Goal: Task Accomplishment & Management: Manage account settings

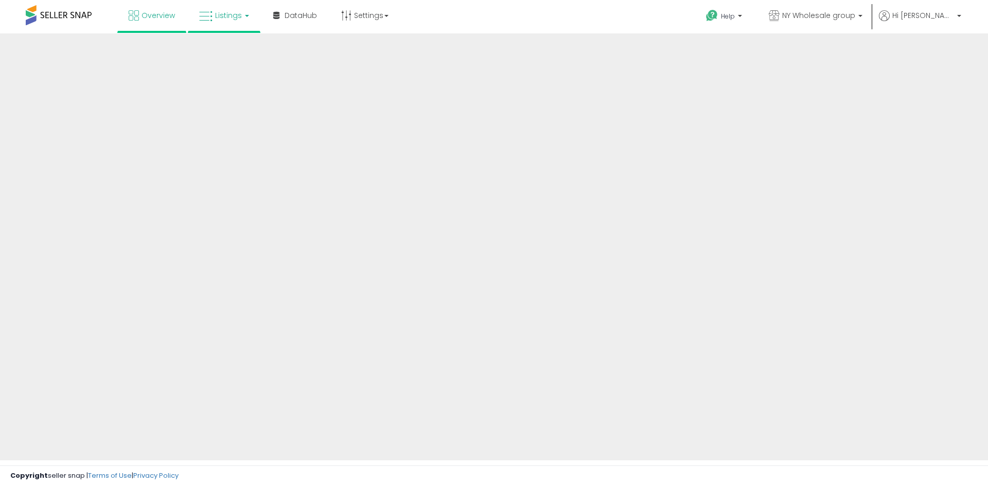
click at [219, 19] on span "Listings" at bounding box center [228, 15] width 27 height 10
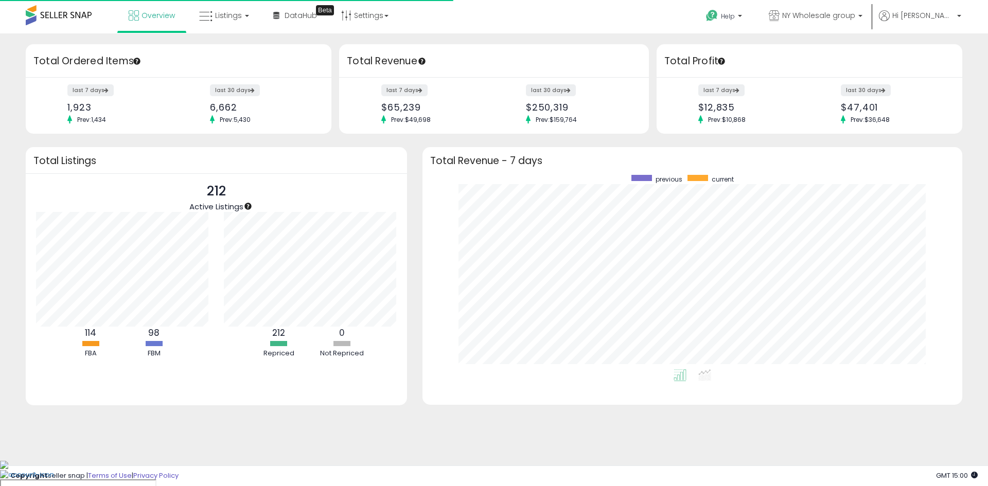
scroll to position [195, 519]
click at [229, 14] on span "Listings" at bounding box center [228, 15] width 27 height 10
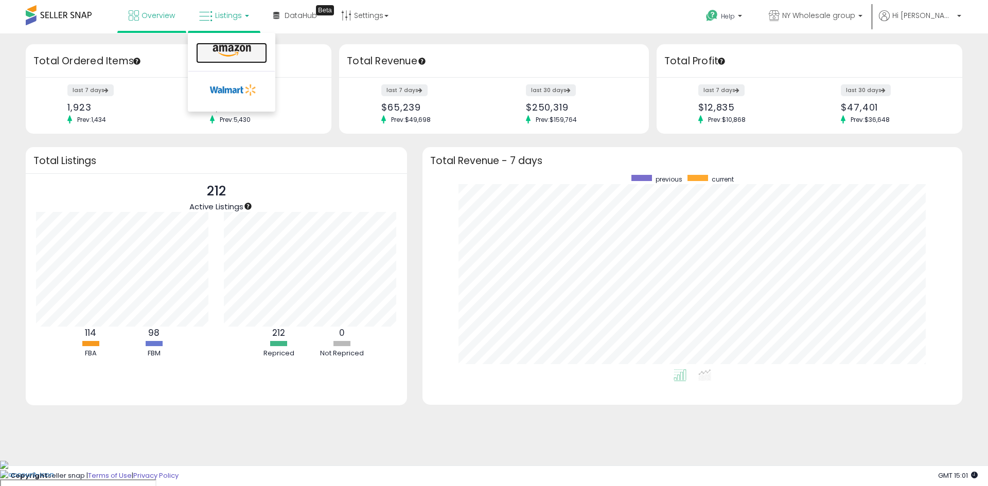
click at [223, 58] on link at bounding box center [231, 53] width 71 height 21
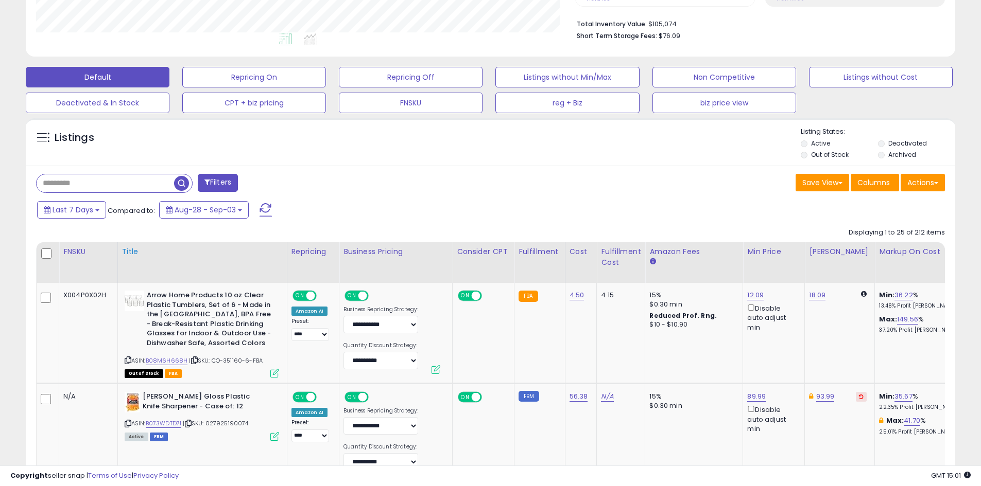
scroll to position [360, 0]
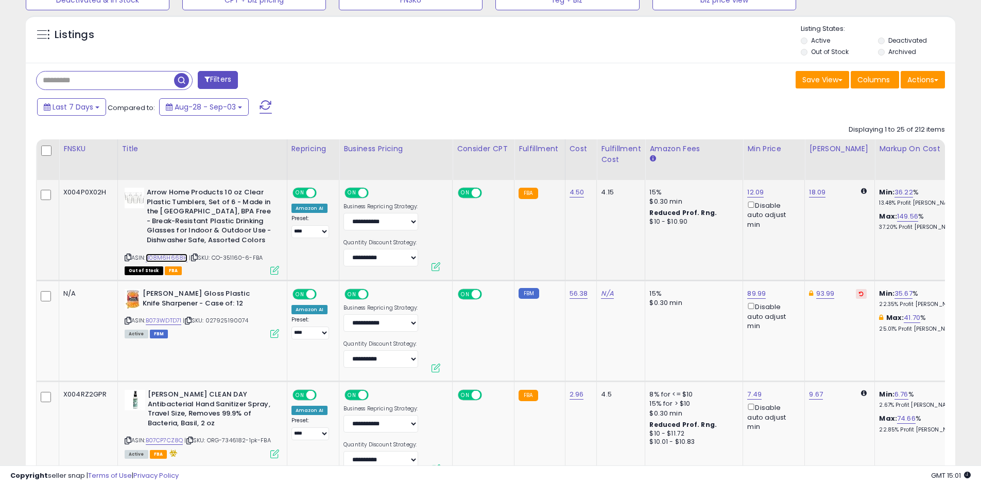
click at [167, 255] on link "B08M6H668H" at bounding box center [167, 258] width 42 height 9
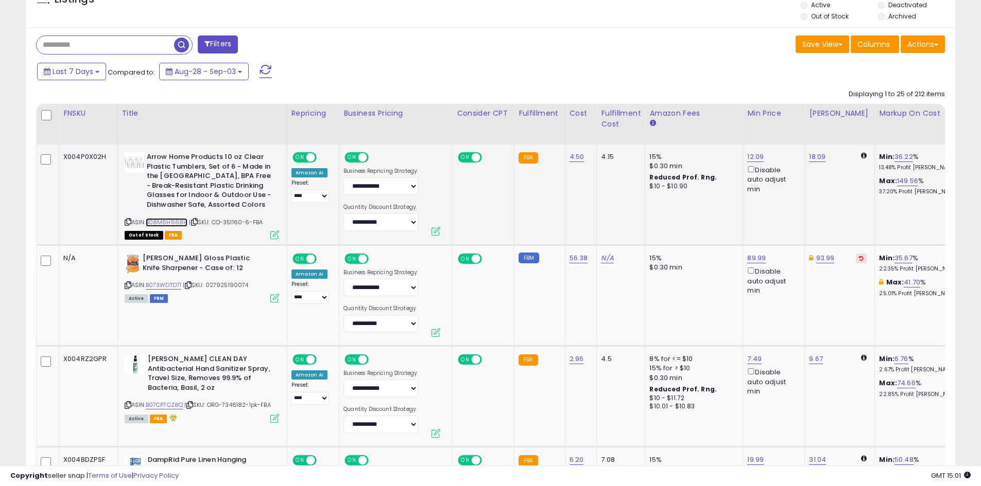
scroll to position [463, 0]
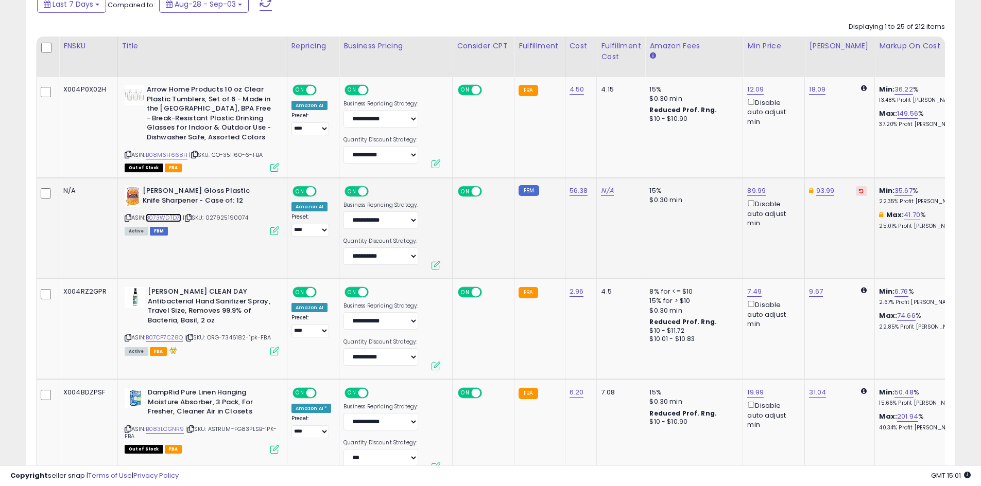
click at [163, 218] on link "B073WDTD71" at bounding box center [164, 218] width 36 height 9
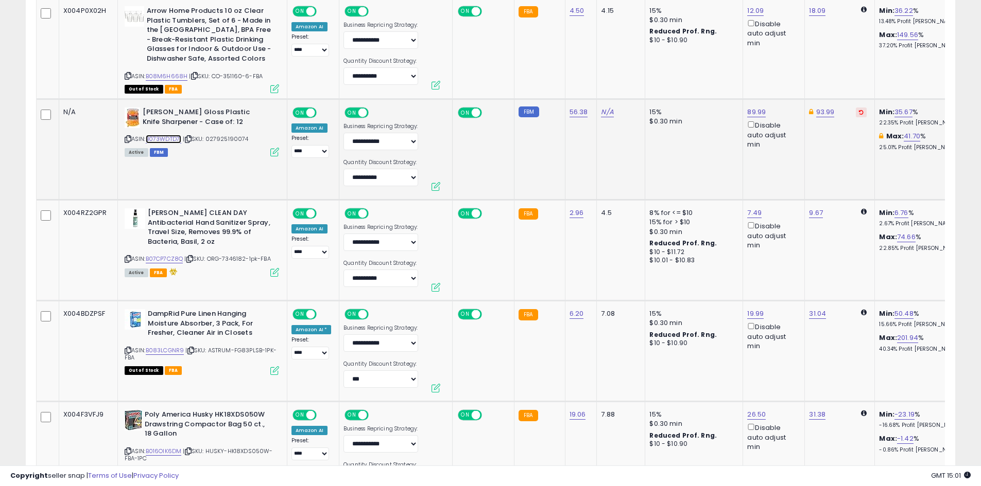
scroll to position [566, 0]
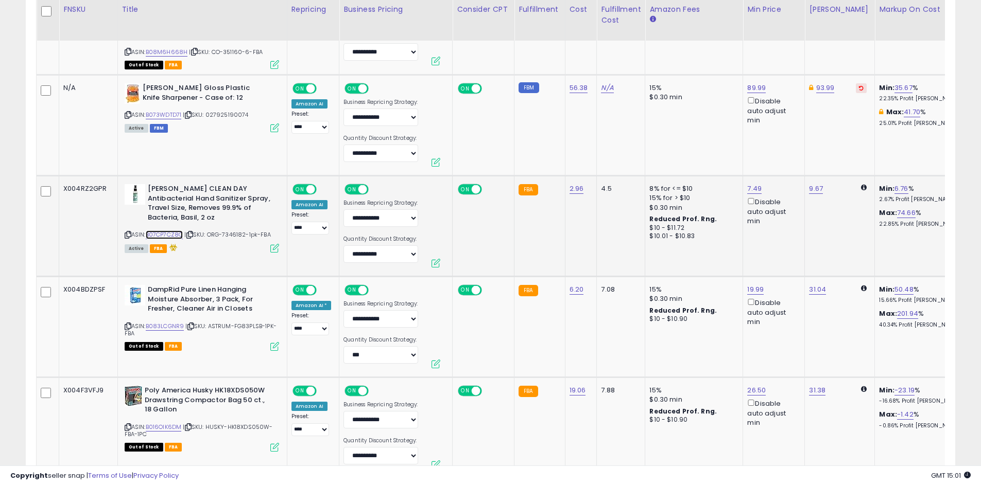
click at [165, 234] on link "B07CP7CZ8Q" at bounding box center [165, 235] width 38 height 9
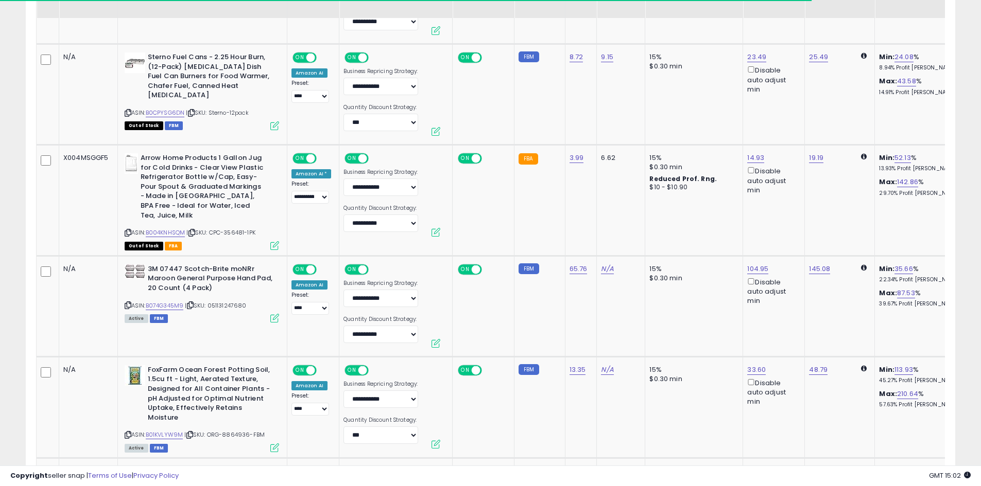
scroll to position [1081, 0]
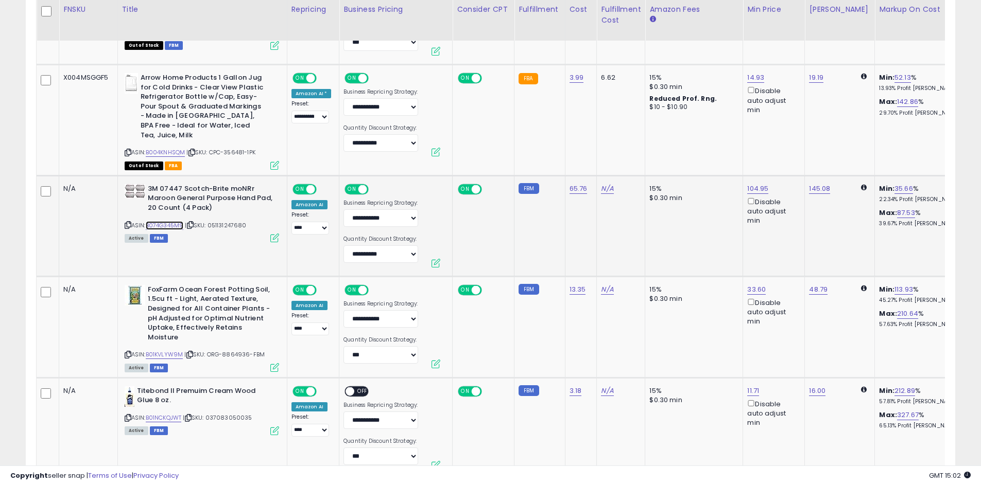
click at [173, 221] on link "B074G345M9" at bounding box center [165, 225] width 38 height 9
click at [750, 184] on link "104.95" at bounding box center [757, 189] width 21 height 10
drag, startPoint x: 715, startPoint y: 141, endPoint x: 669, endPoint y: 143, distance: 45.8
click at [806, 144] on icon "button" at bounding box center [802, 142] width 6 height 6
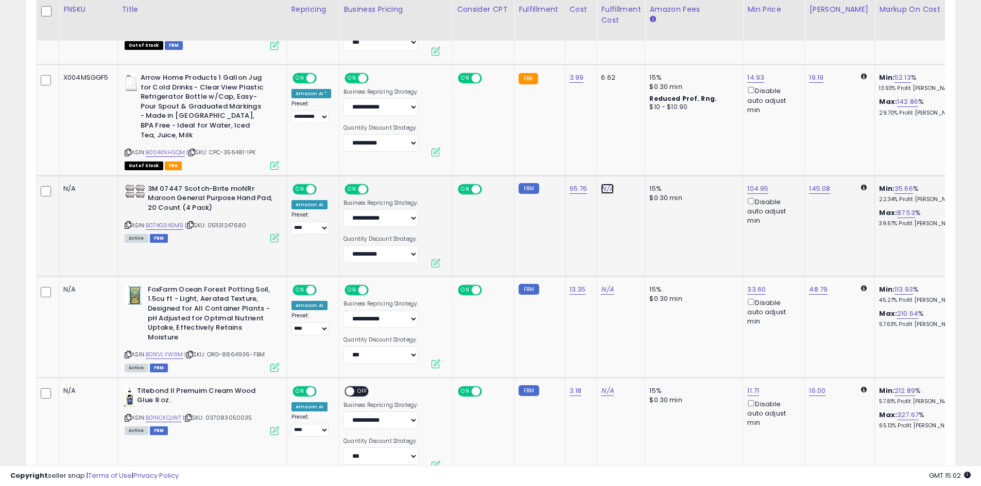
click at [603, 184] on link "N/A" at bounding box center [607, 189] width 12 height 10
type input "**"
click at [641, 156] on button "submit" at bounding box center [632, 152] width 18 height 15
click at [751, 184] on link "116.72" at bounding box center [756, 189] width 18 height 10
drag, startPoint x: 725, startPoint y: 142, endPoint x: 643, endPoint y: 145, distance: 82.4
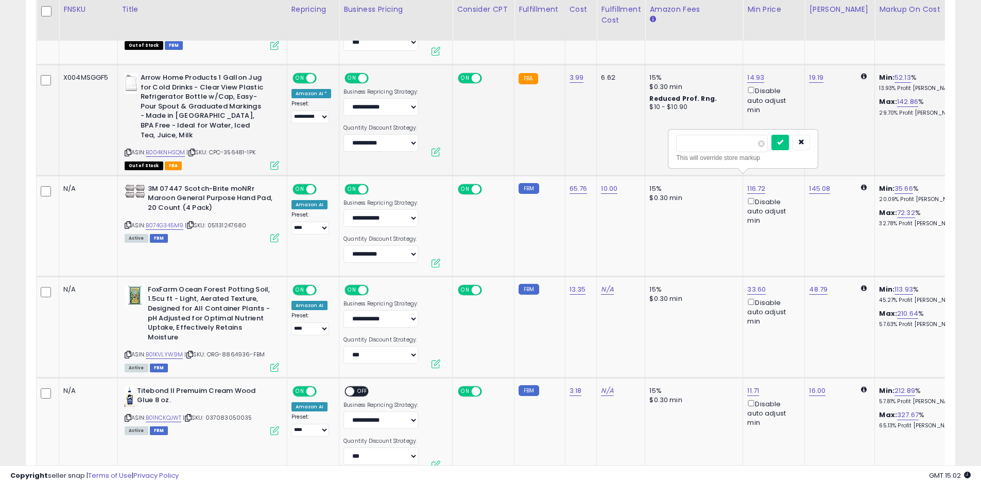
type input "******"
click at [783, 144] on icon "submit" at bounding box center [780, 142] width 6 height 6
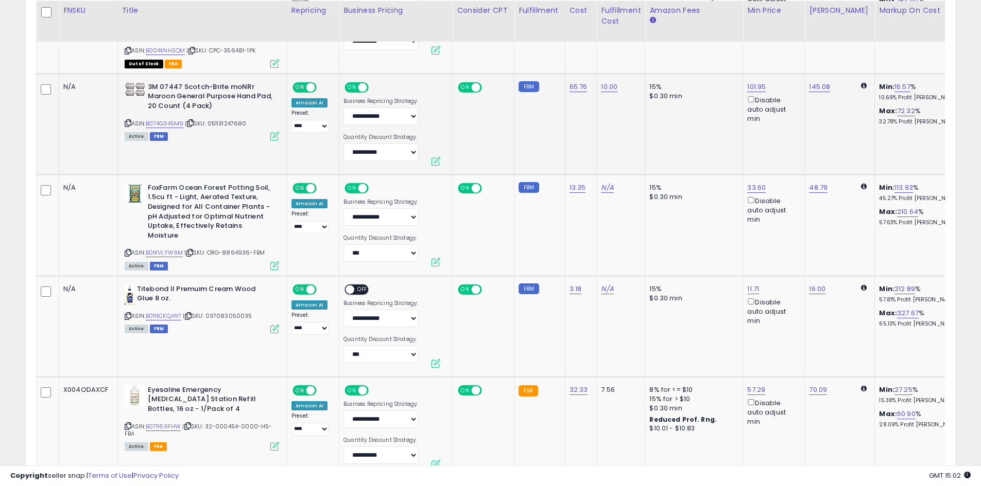
scroll to position [1184, 0]
click at [166, 248] on link "B01KVLYW9M" at bounding box center [165, 252] width 38 height 9
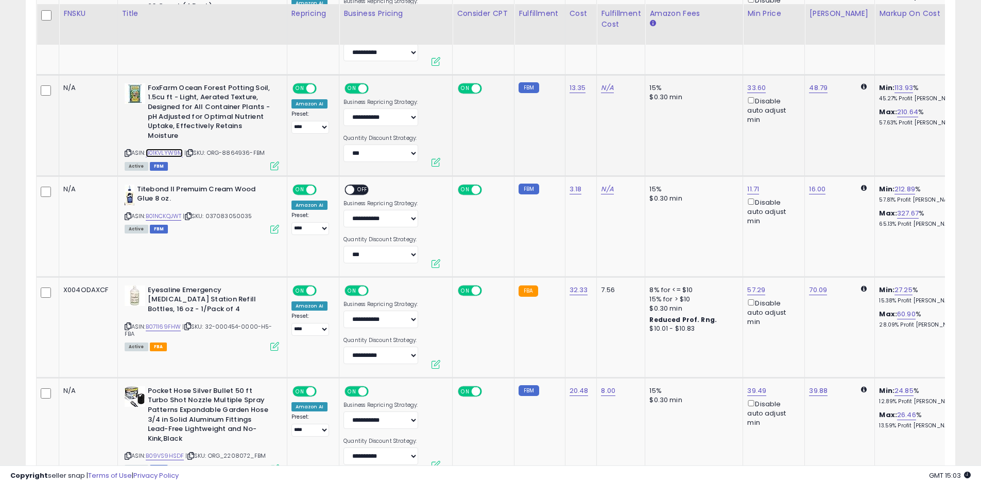
scroll to position [1287, 0]
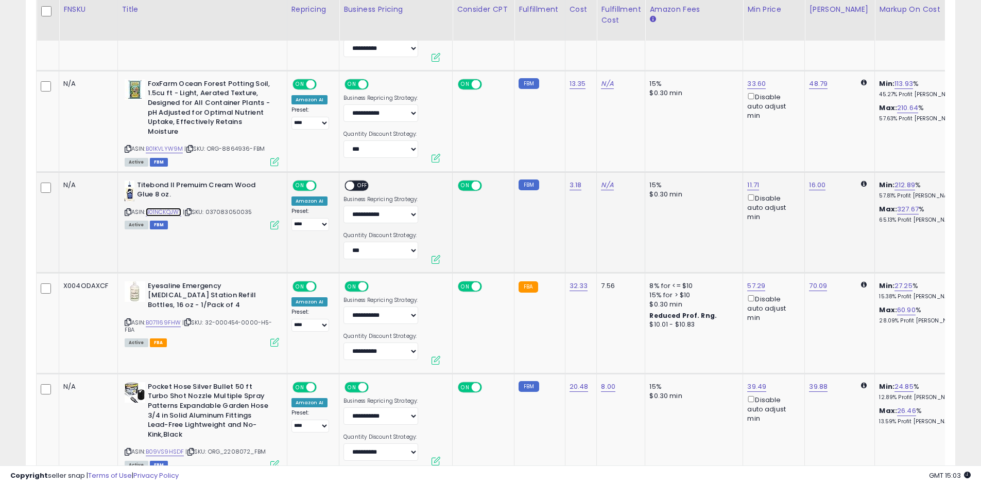
click at [169, 208] on link "B01NCKQJWT" at bounding box center [164, 212] width 36 height 9
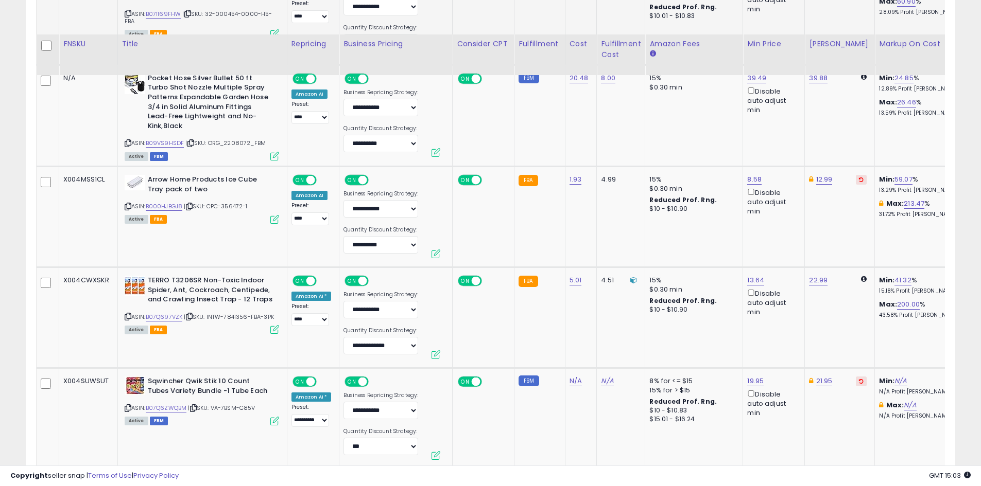
scroll to position [1647, 0]
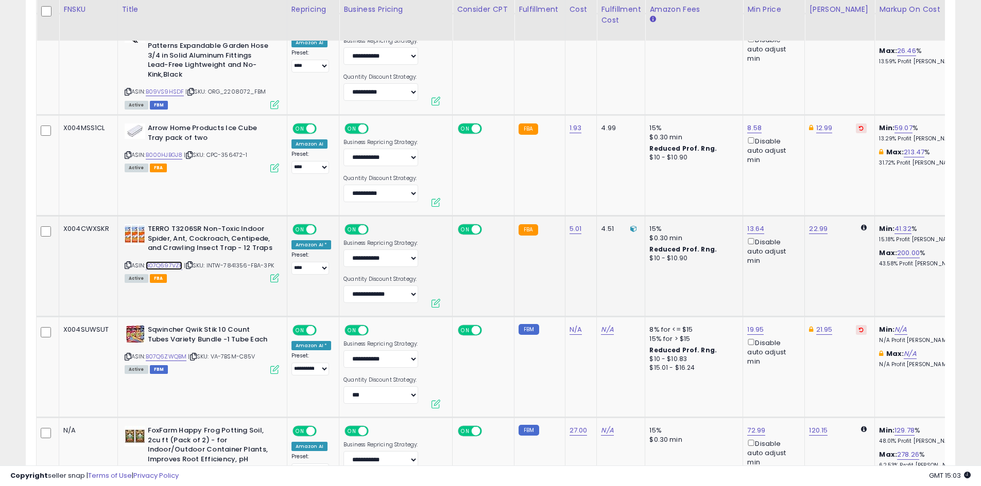
click at [171, 262] on link "B07Q697VZK" at bounding box center [164, 266] width 37 height 9
click at [754, 224] on link "13.64" at bounding box center [755, 229] width 17 height 10
drag, startPoint x: 717, startPoint y: 184, endPoint x: 650, endPoint y: 184, distance: 66.9
click at [650, 184] on tbody "X004P0X02H Arrow Home Products 10 oz Clear Plastic Tumblers, Set of 6 - Made in…" at bounding box center [948, 165] width 1822 height 2545
type input "*****"
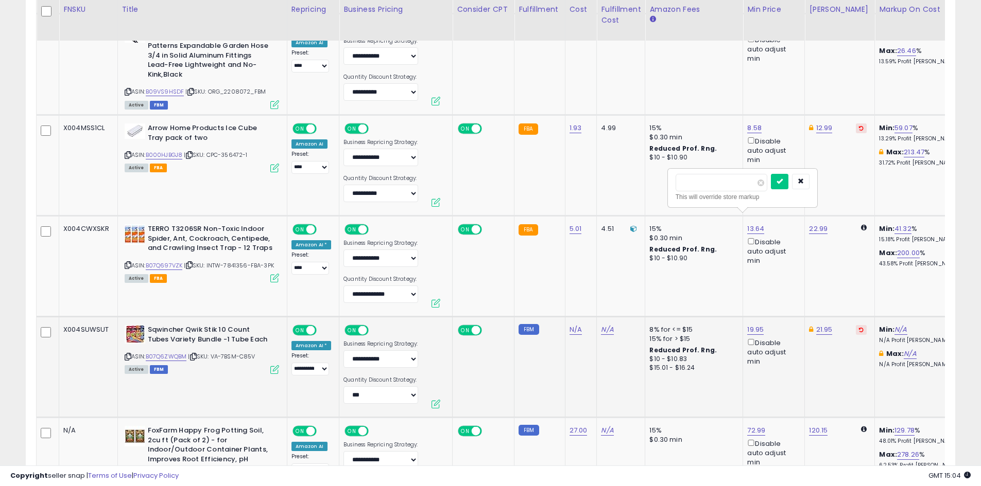
click button "submit" at bounding box center [780, 181] width 18 height 15
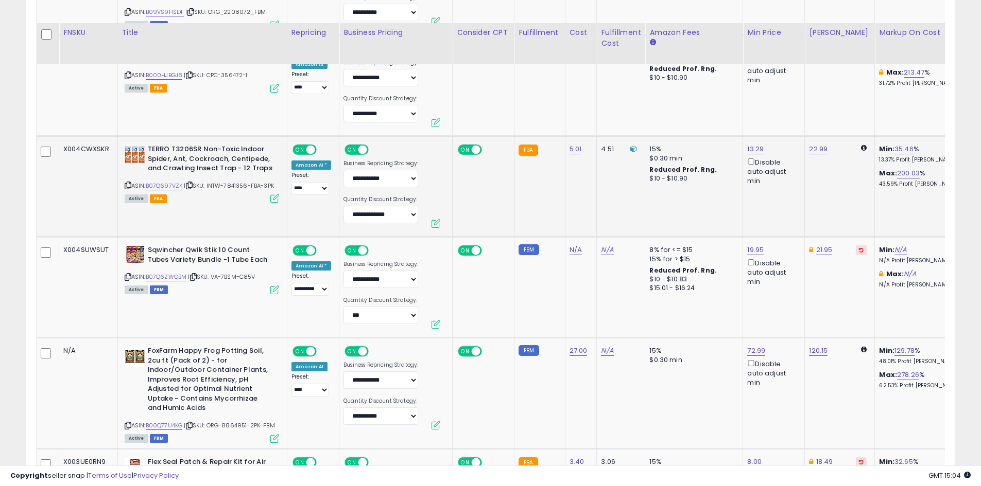
scroll to position [1750, 0]
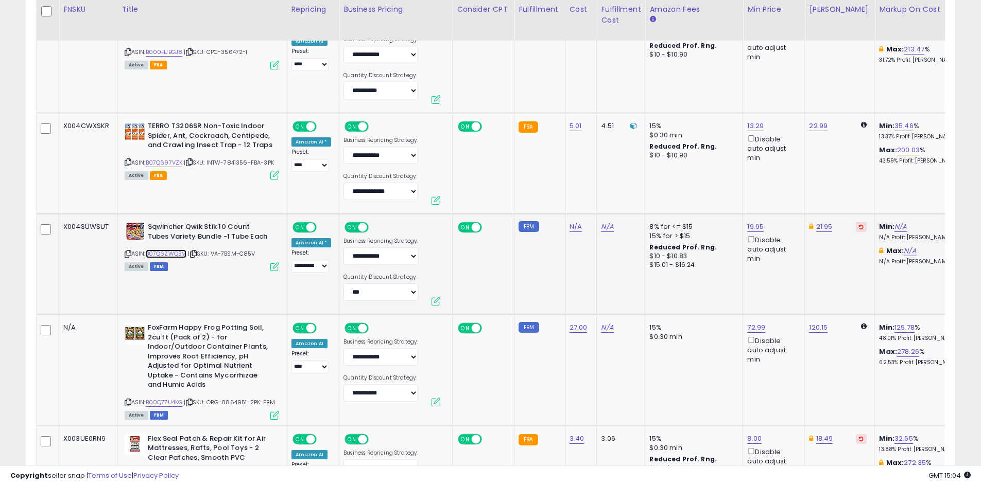
click at [171, 250] on link "B07Q6ZWQBM" at bounding box center [166, 254] width 41 height 9
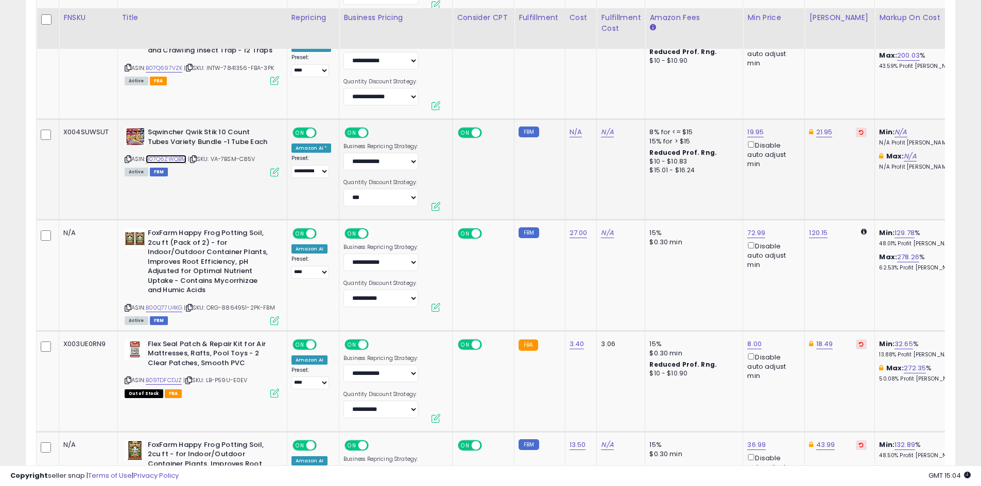
scroll to position [1853, 0]
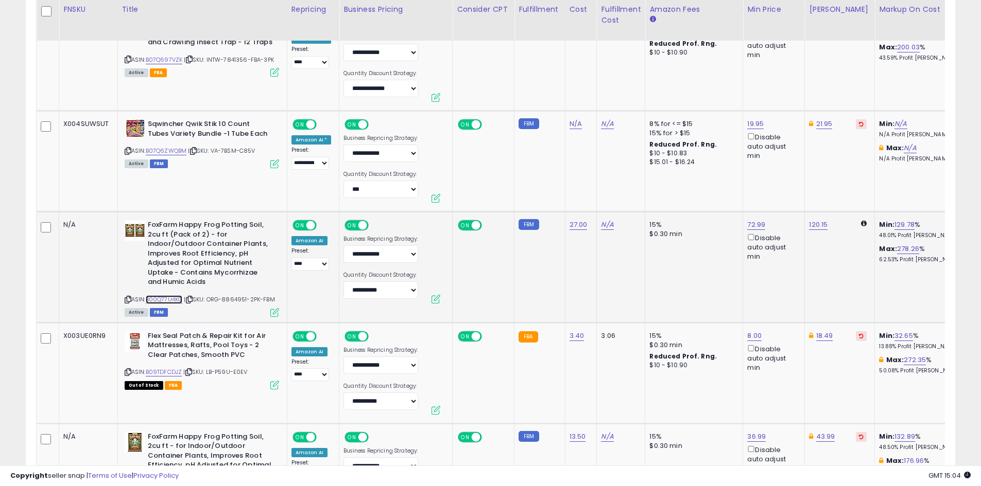
click at [159, 295] on link "B00Q77U4KG" at bounding box center [164, 299] width 37 height 9
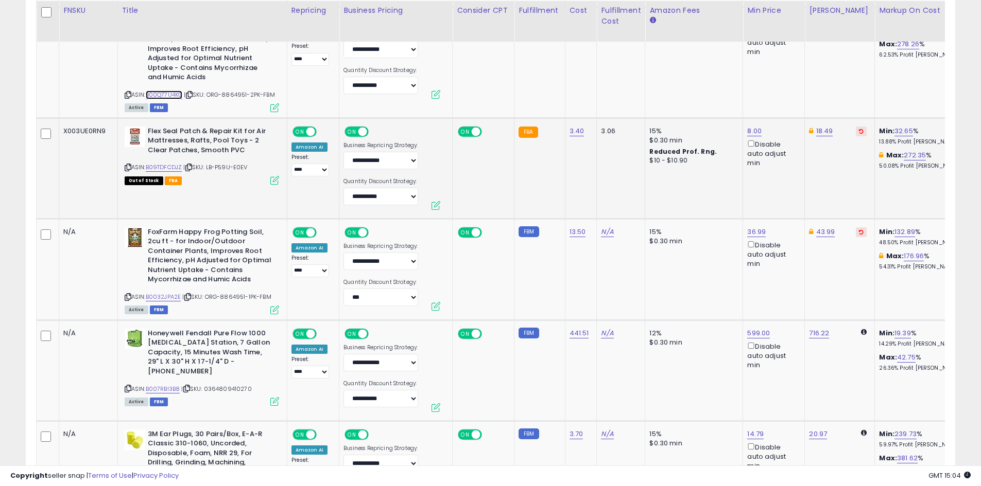
scroll to position [2059, 0]
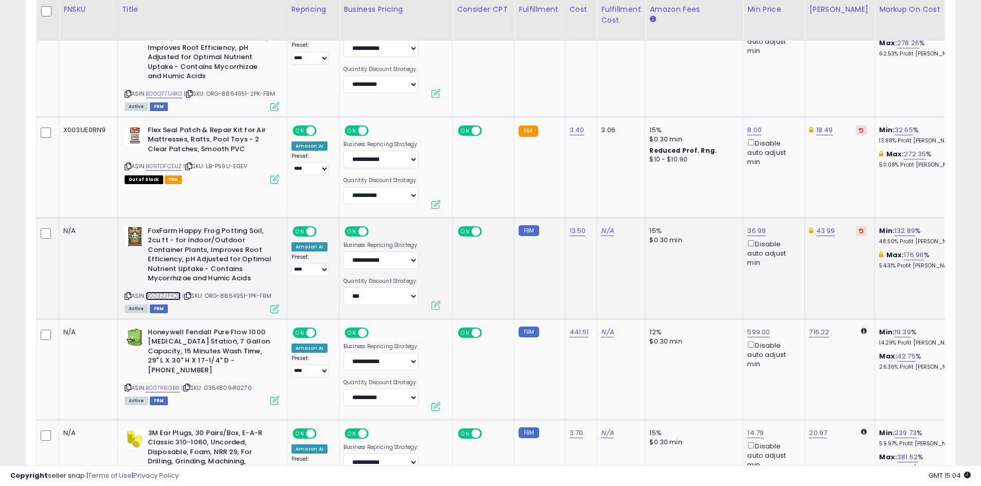
click at [164, 292] on link "B0032JPA2E" at bounding box center [164, 296] width 36 height 9
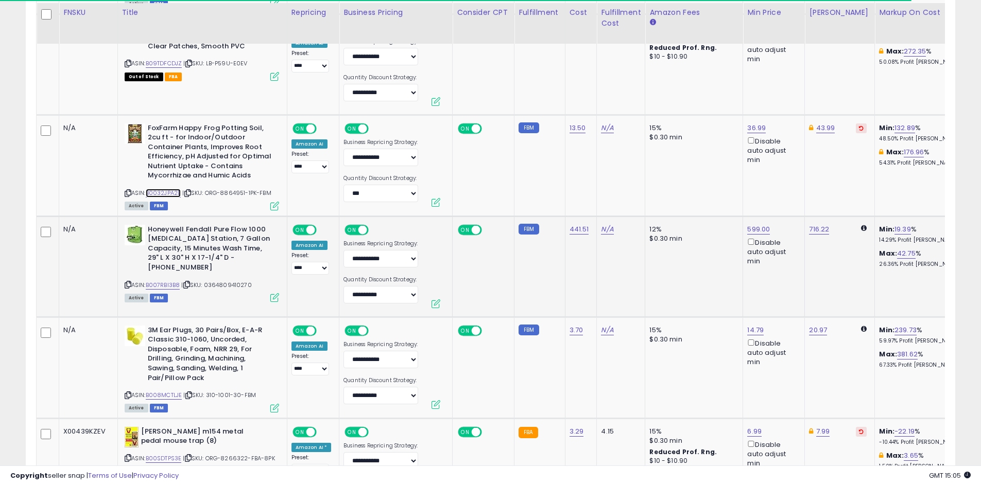
scroll to position [2214, 0]
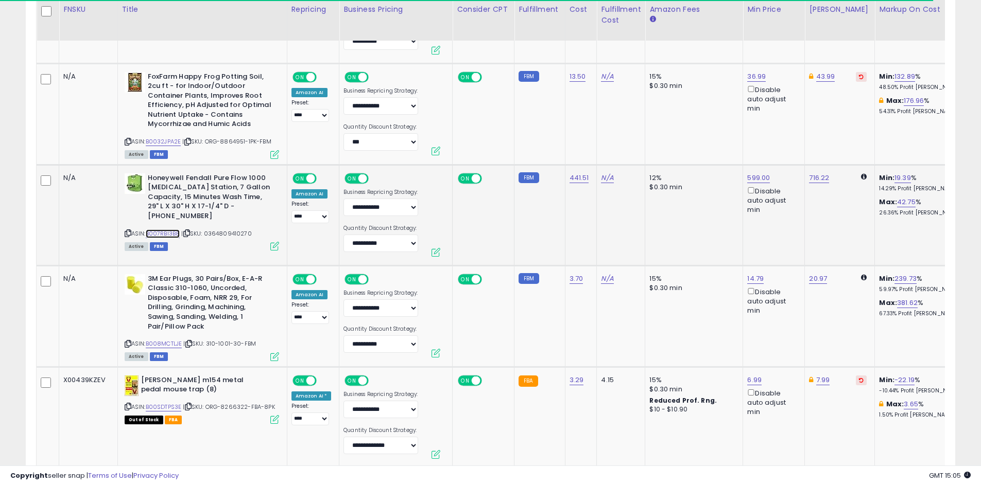
click at [165, 230] on link "B007RBI3B8" at bounding box center [163, 234] width 34 height 9
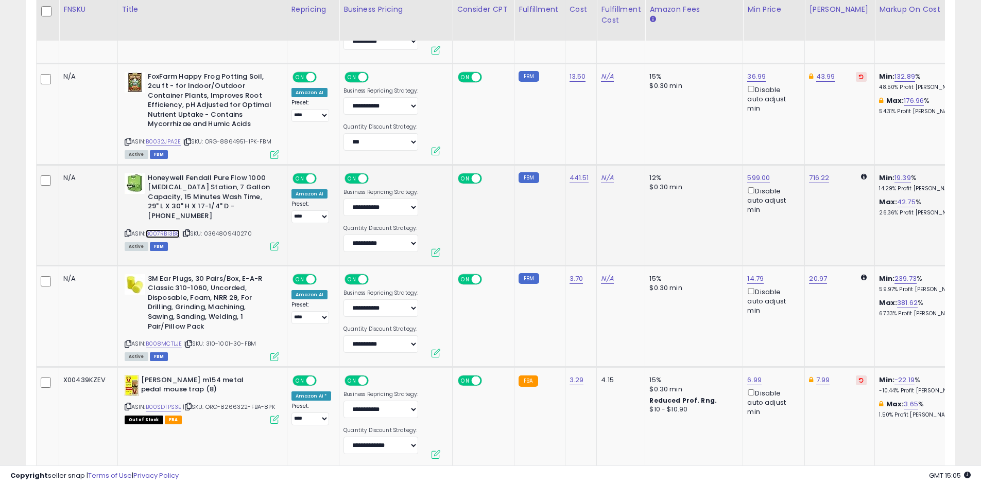
click at [160, 230] on link "B007RBI3B8" at bounding box center [163, 234] width 34 height 9
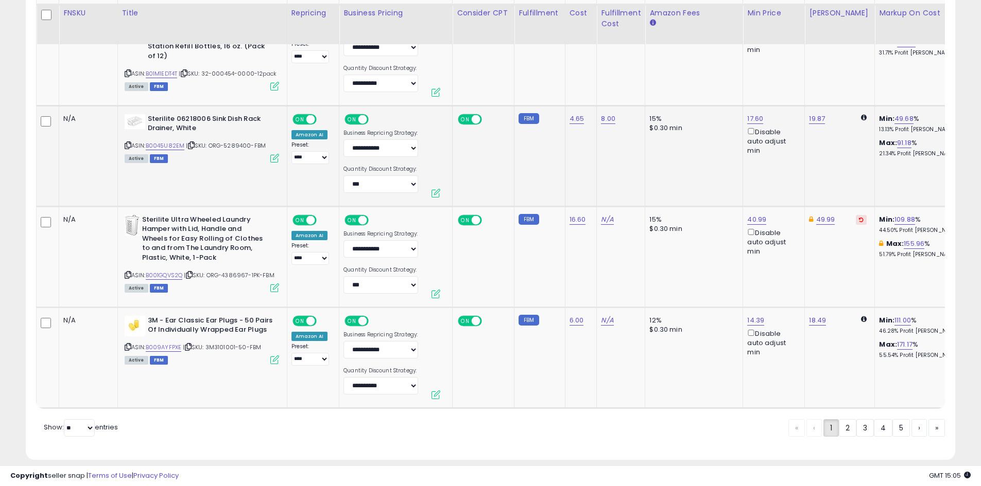
scroll to position [2686, 0]
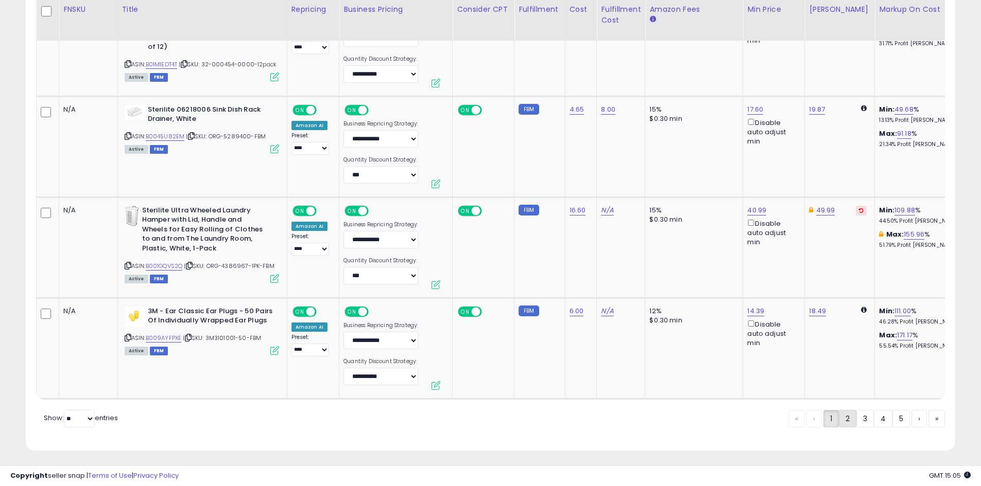
click at [846, 418] on link "2" at bounding box center [848, 419] width 18 height 18
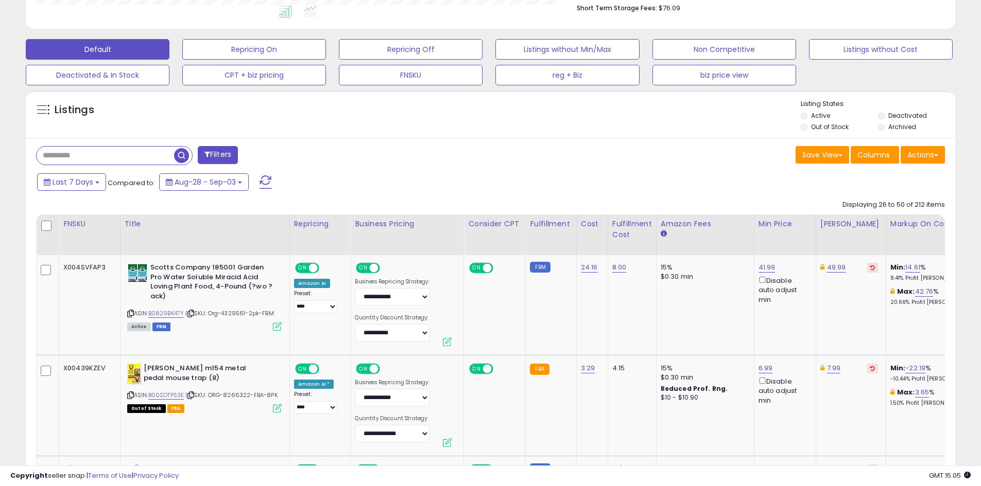
scroll to position [306, 0]
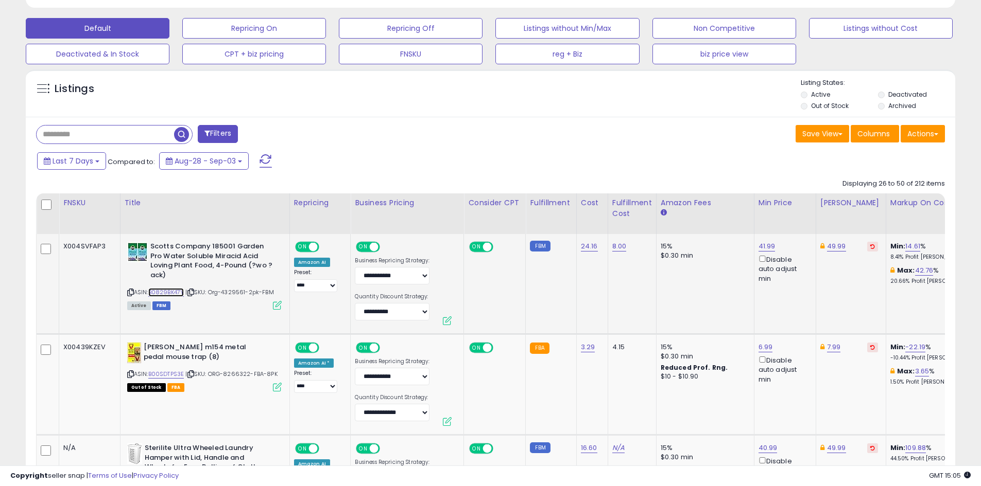
click at [162, 288] on link "B0829BK47Y" at bounding box center [166, 292] width 36 height 9
click at [758, 246] on link "41.99" at bounding box center [766, 246] width 17 height 10
drag, startPoint x: 720, startPoint y: 208, endPoint x: 666, endPoint y: 211, distance: 54.1
click at [165, 288] on link "B0829BK47Y" at bounding box center [166, 292] width 36 height 9
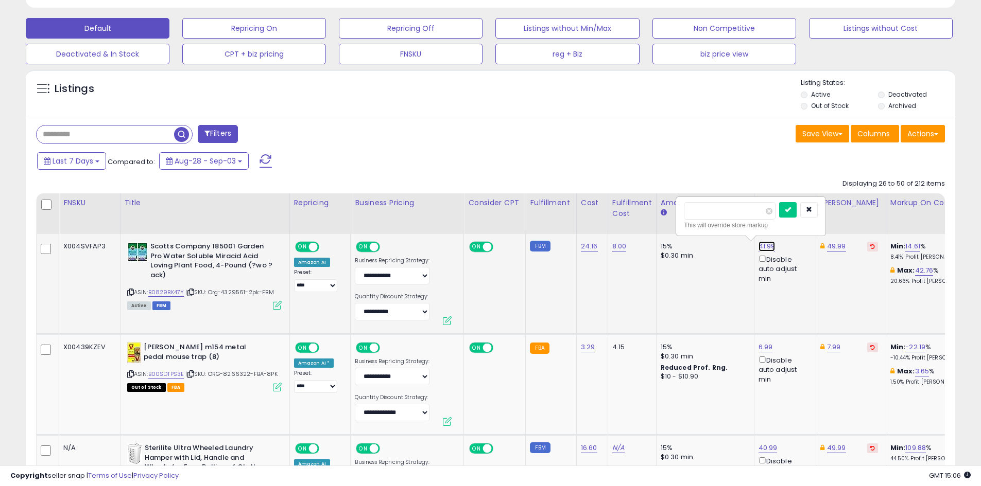
click at [758, 247] on link "41.99" at bounding box center [766, 246] width 17 height 10
click at [830, 246] on link "49.99" at bounding box center [836, 246] width 19 height 10
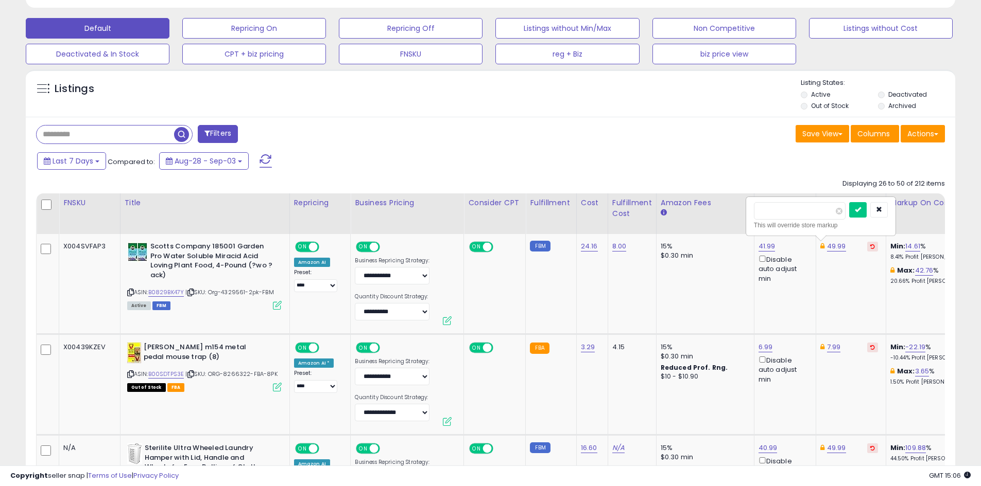
drag, startPoint x: 791, startPoint y: 210, endPoint x: 709, endPoint y: 208, distance: 81.9
type input "*****"
click button "submit" at bounding box center [858, 209] width 18 height 15
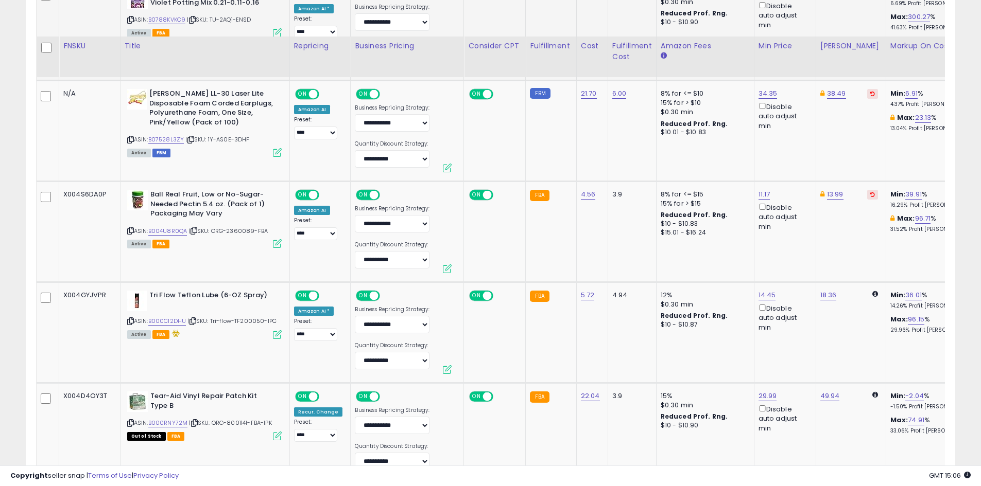
scroll to position [924, 0]
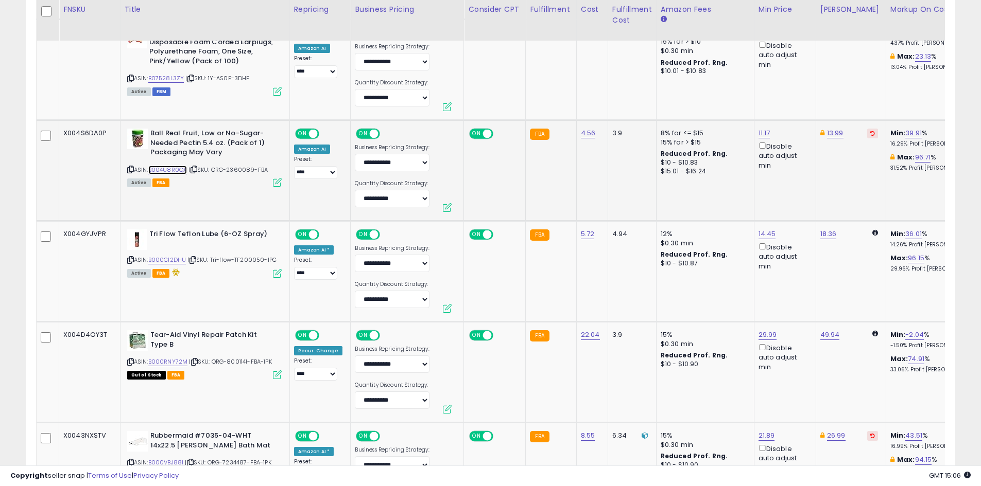
click at [169, 168] on link "B004U8R0QA" at bounding box center [167, 170] width 39 height 9
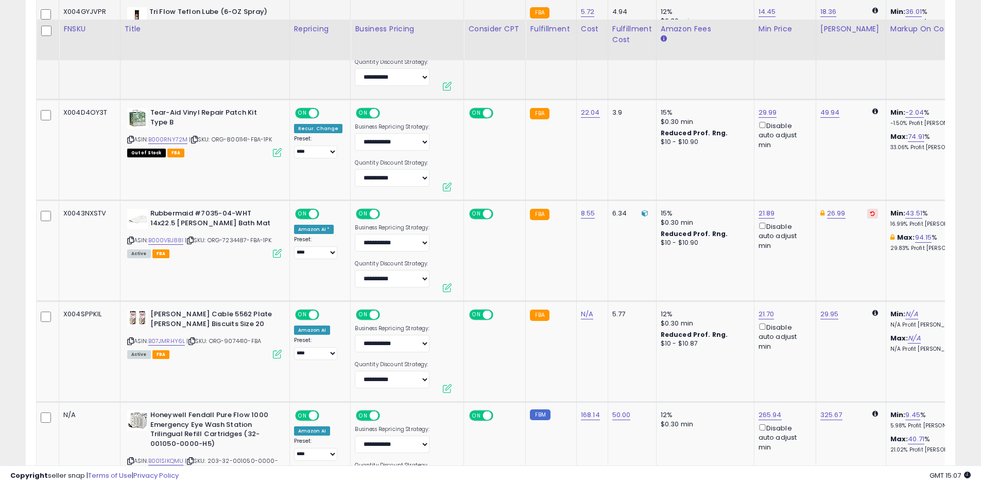
scroll to position [1181, 0]
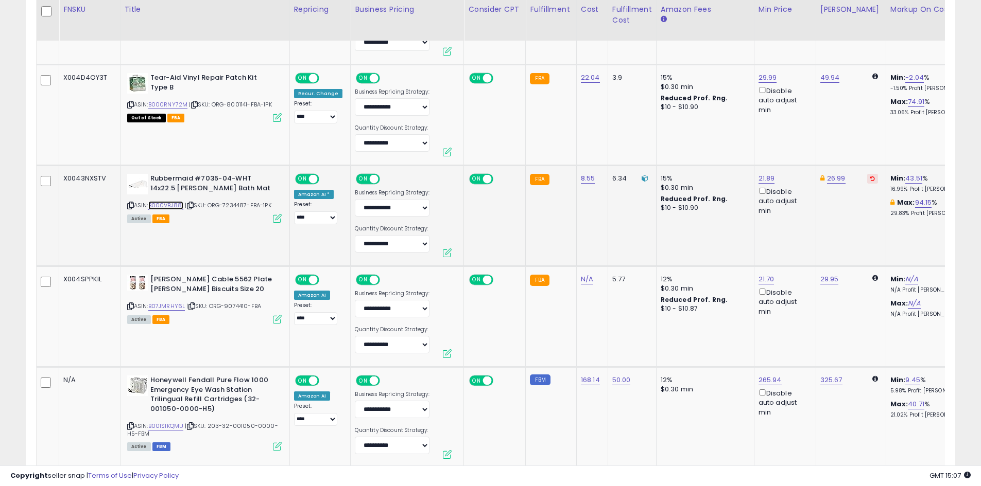
click at [173, 205] on link "B000VBJ88I" at bounding box center [166, 205] width 36 height 9
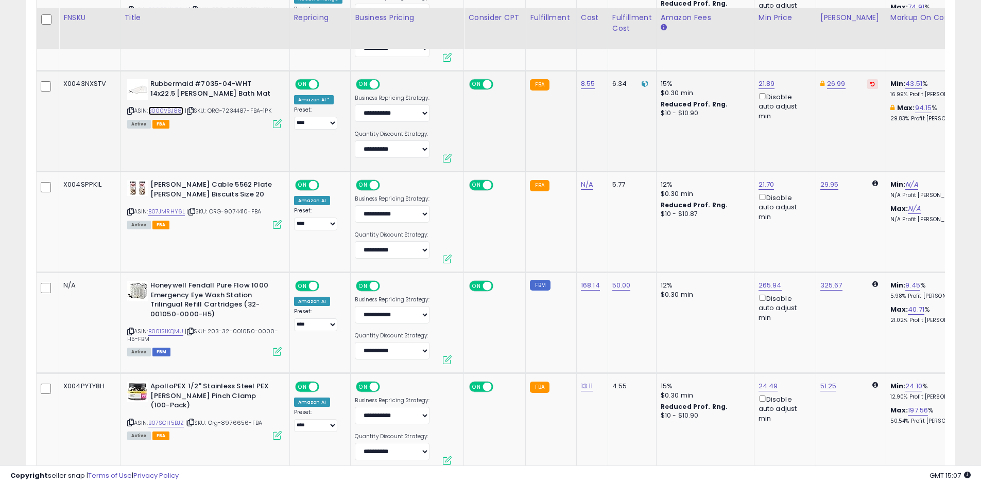
scroll to position [1284, 0]
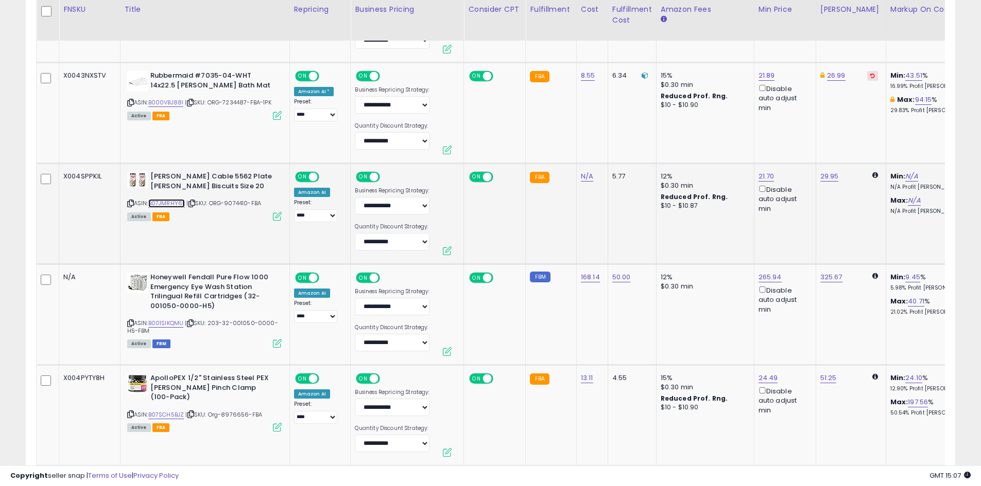
click at [177, 204] on link "B07JMRHY6L" at bounding box center [166, 203] width 37 height 9
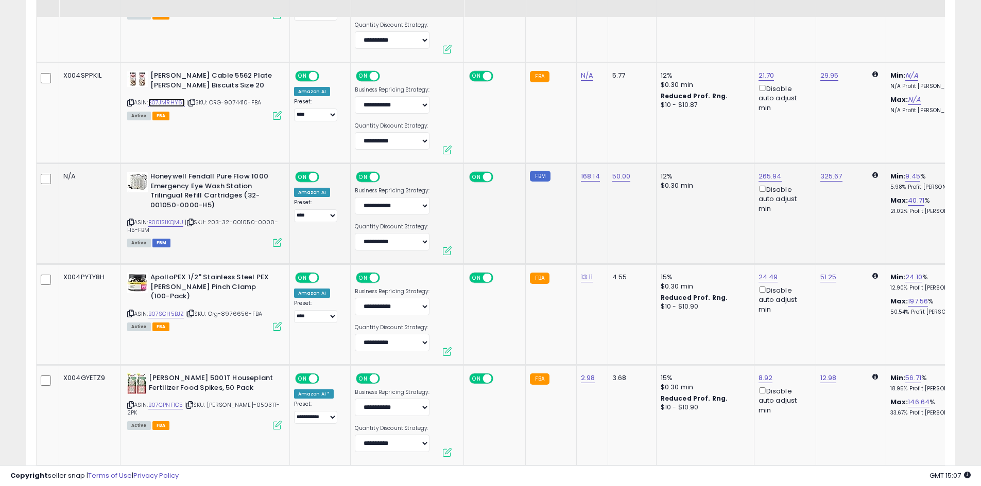
scroll to position [1387, 0]
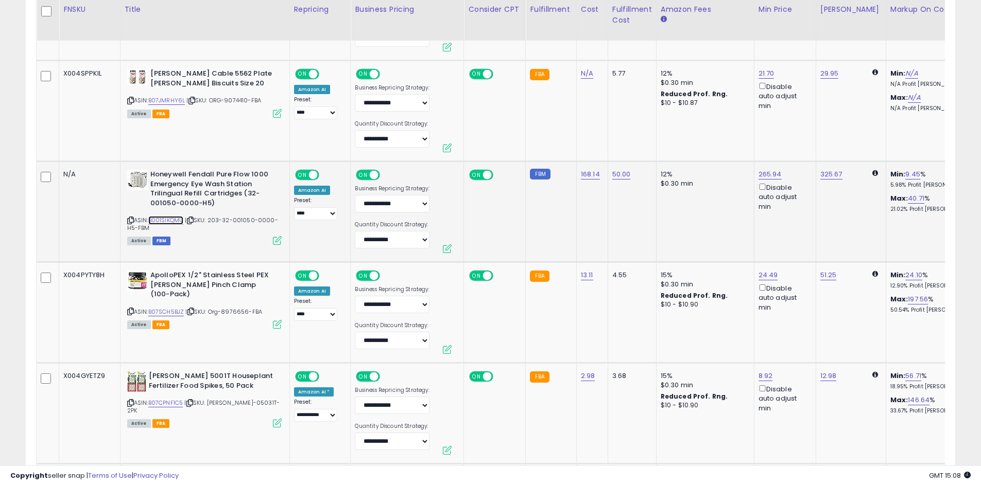
click at [168, 223] on link "B001SIKQMU" at bounding box center [166, 220] width 36 height 9
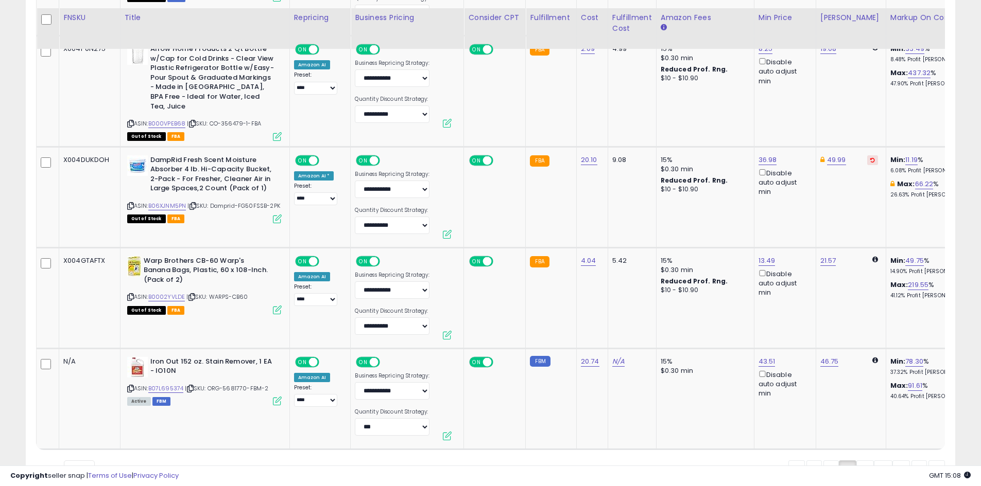
scroll to position [2674, 0]
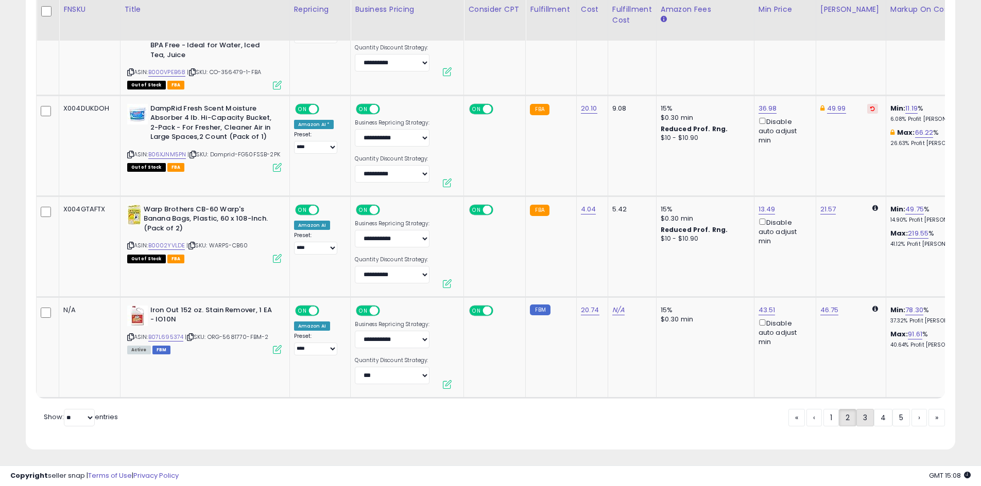
click at [864, 418] on link "3" at bounding box center [865, 418] width 18 height 18
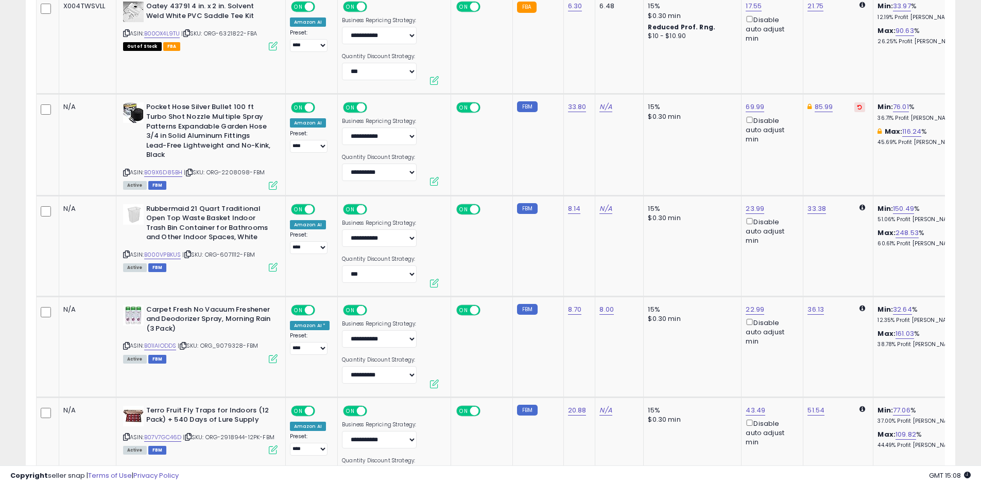
scroll to position [2057, 0]
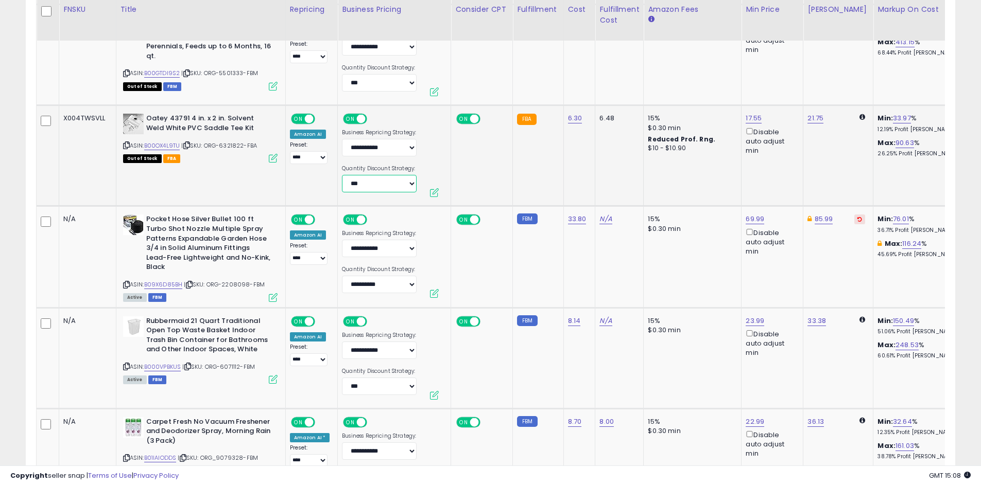
click at [393, 175] on select "**********" at bounding box center [379, 184] width 75 height 18
select select "*******"
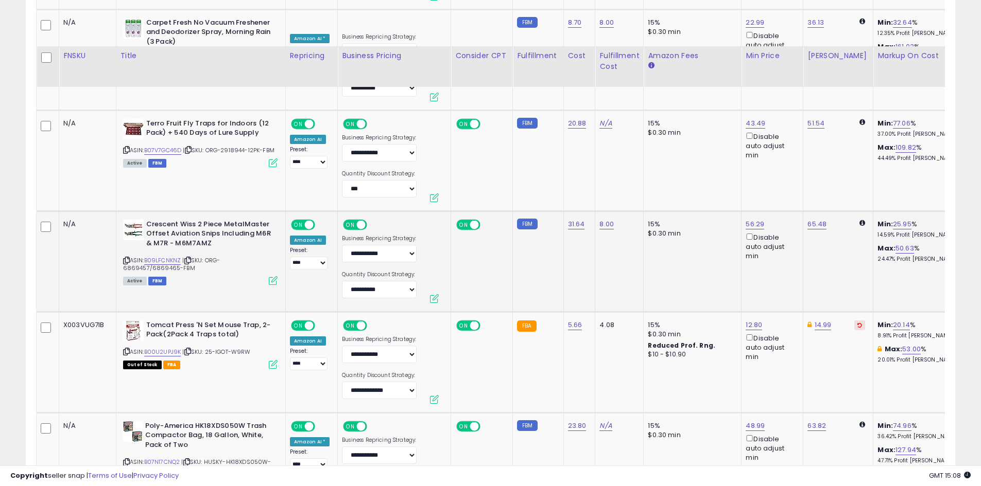
scroll to position [2520, 0]
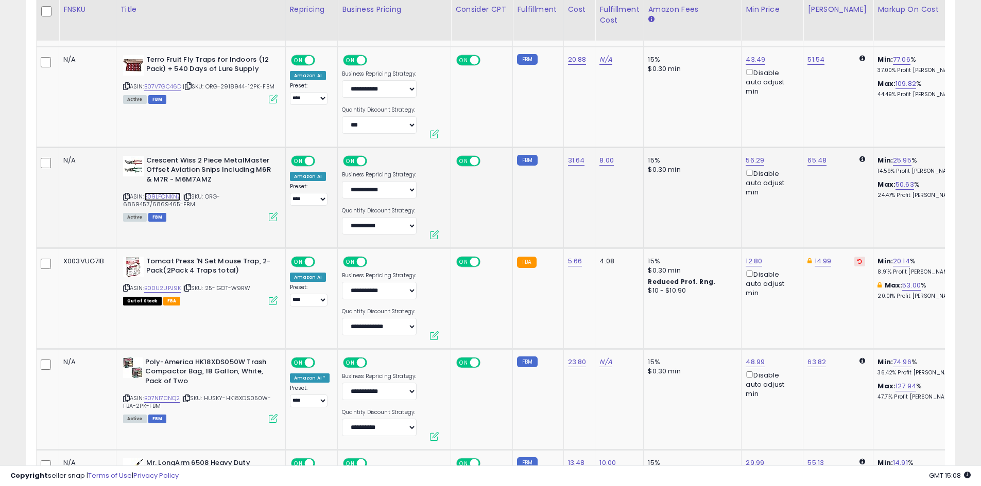
click at [167, 193] on link "B09LFCNKNZ" at bounding box center [162, 197] width 37 height 9
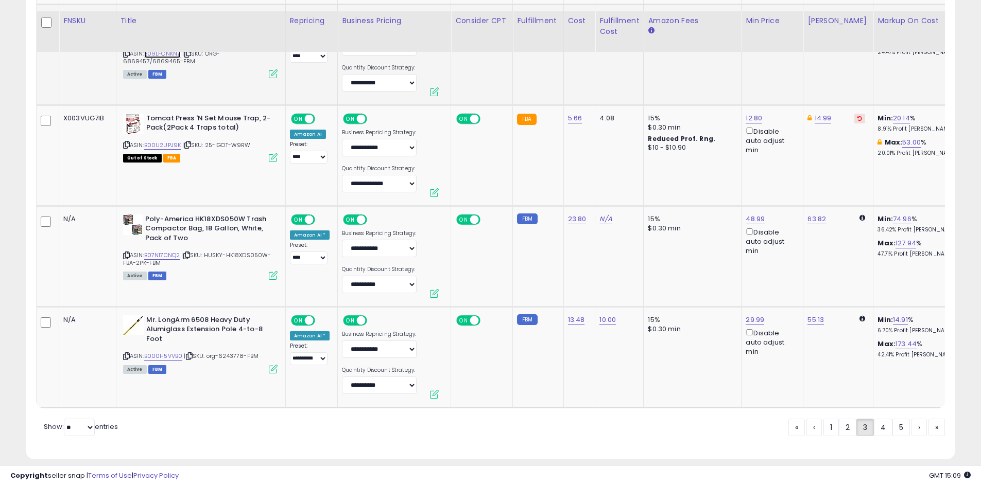
scroll to position [2674, 0]
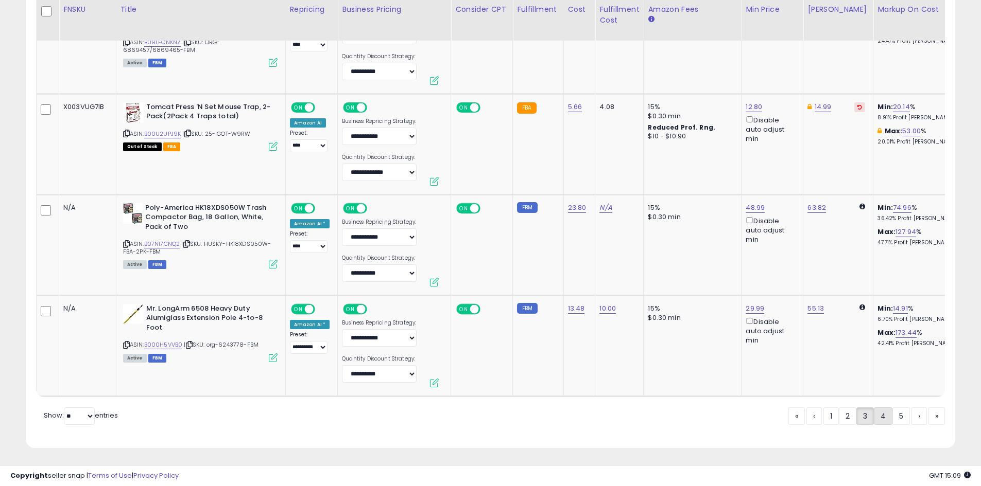
click at [880, 416] on link "4" at bounding box center [883, 417] width 19 height 18
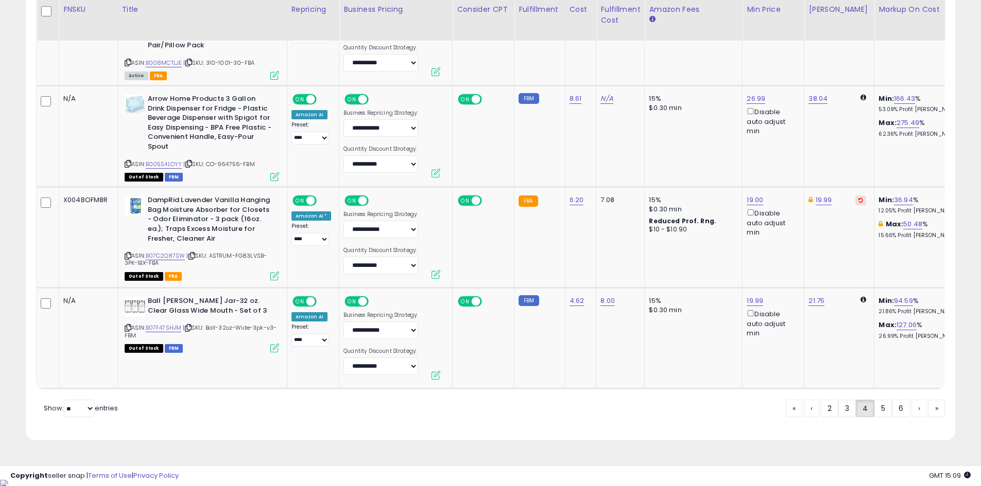
scroll to position [2675, 0]
click at [879, 416] on link "5" at bounding box center [883, 408] width 18 height 18
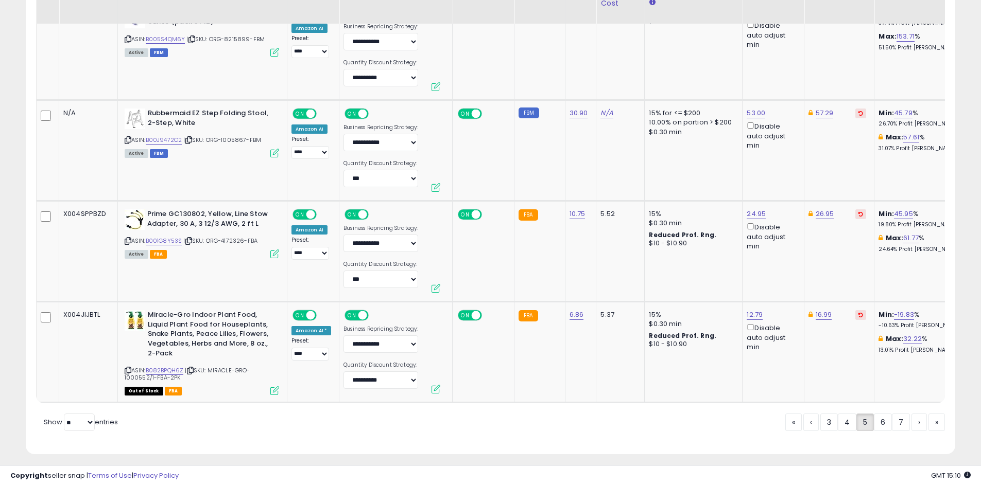
scroll to position [2699, 0]
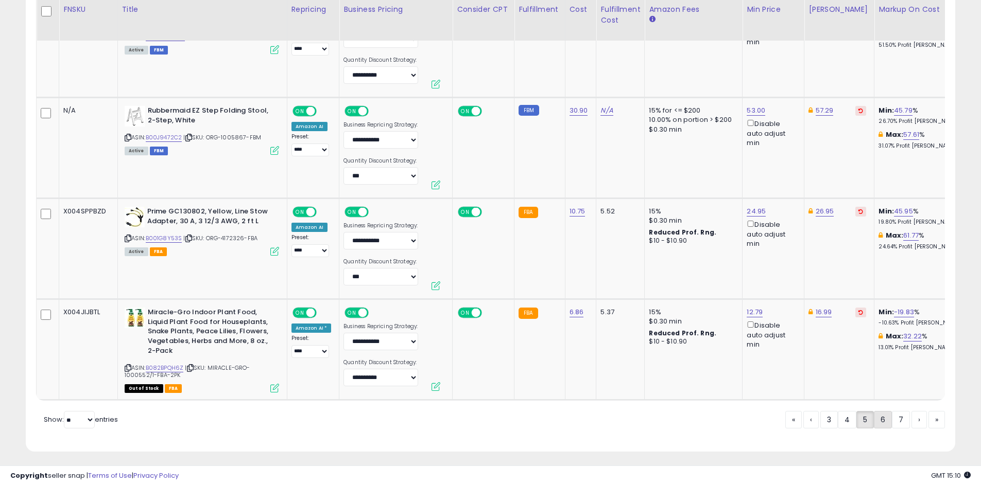
click at [879, 414] on link "6" at bounding box center [883, 420] width 18 height 18
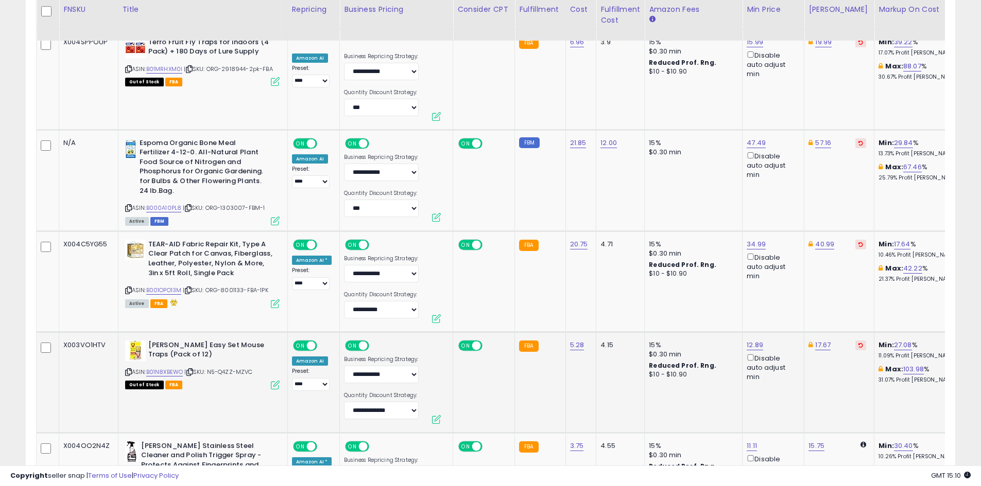
scroll to position [1645, 0]
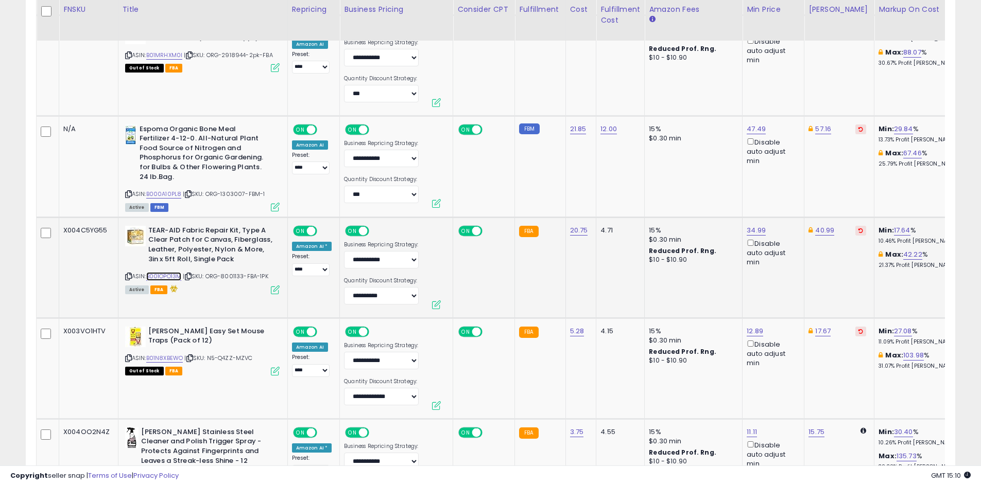
click at [164, 272] on link "B001OPO13M" at bounding box center [164, 276] width 36 height 9
click at [753, 225] on link "34.99" at bounding box center [755, 230] width 19 height 10
drag, startPoint x: 711, startPoint y: 184, endPoint x: 655, endPoint y: 181, distance: 56.2
click at [655, 181] on tbody "N/A TERRO T2302 Spider, Ant, [PERSON_NAME], and Other Insects Killer Aerosol Sp…" at bounding box center [950, 166] width 1826 height 2541
type input "*****"
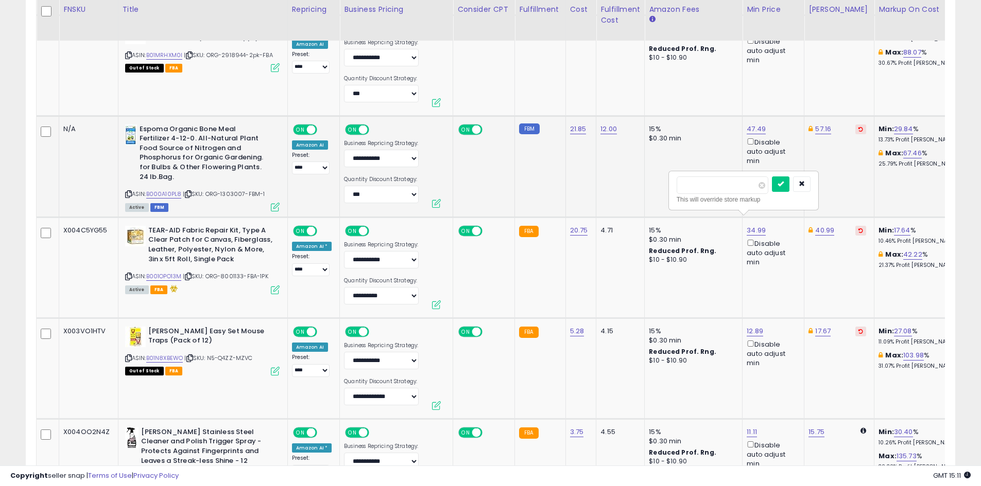
click button "submit" at bounding box center [781, 184] width 18 height 15
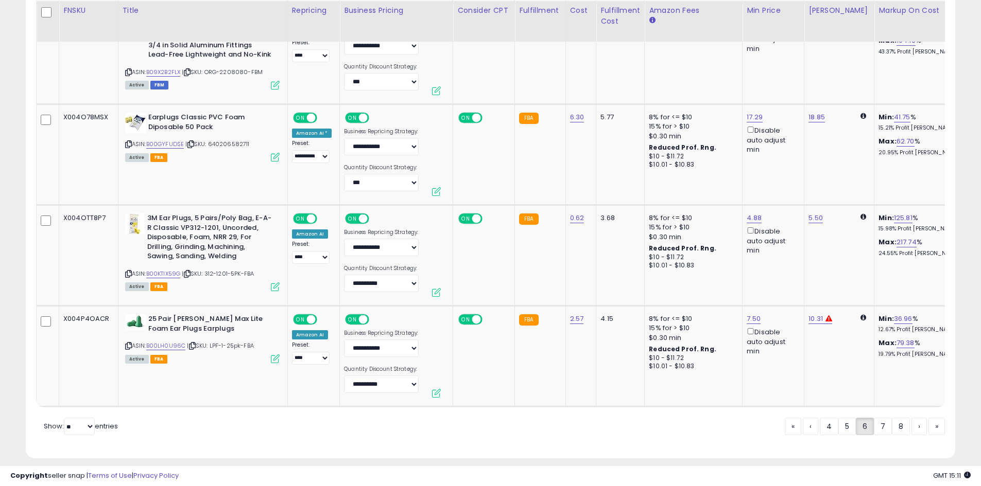
scroll to position [2675, 0]
click at [882, 418] on link "7" at bounding box center [883, 426] width 18 height 18
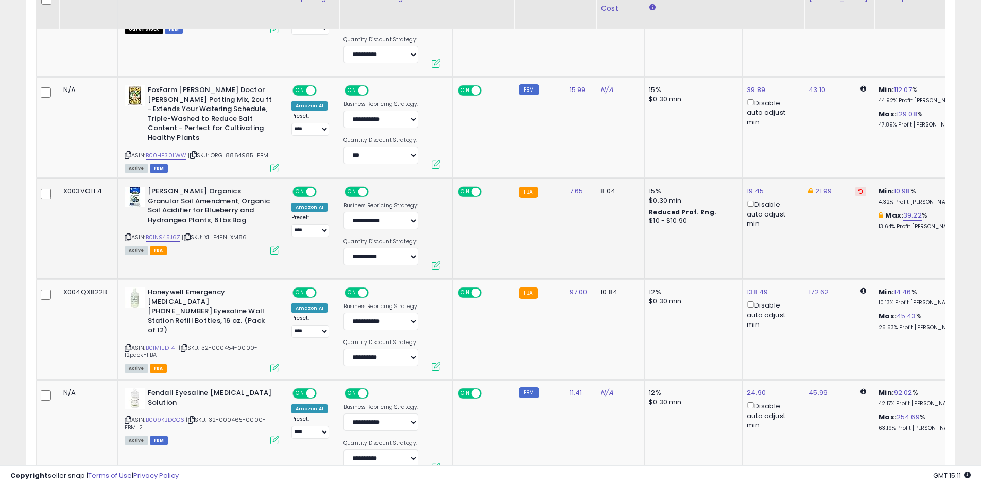
scroll to position [770, 0]
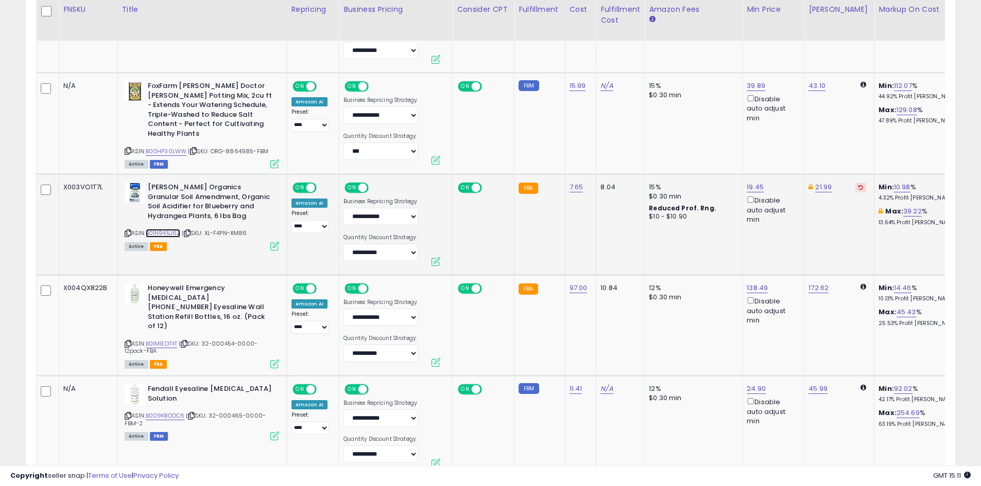
click at [166, 232] on link "B01N945J6Z" at bounding box center [163, 233] width 35 height 9
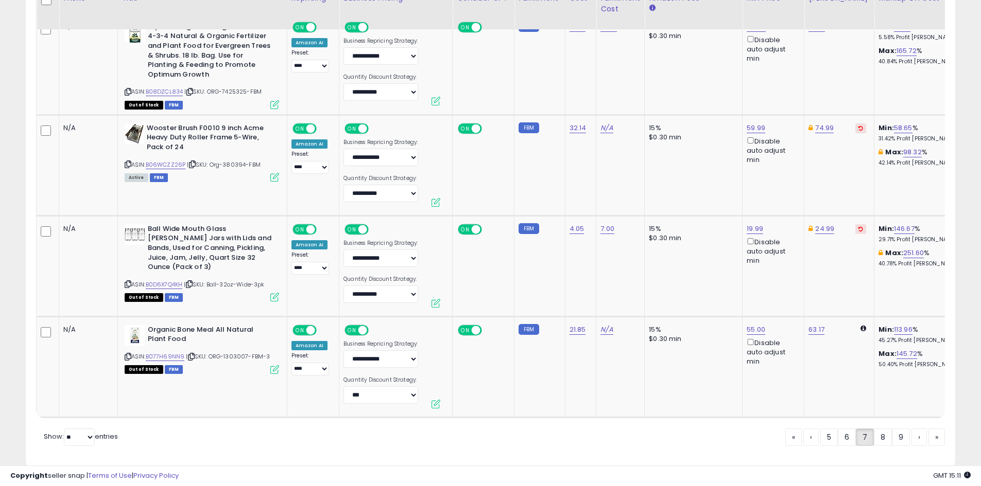
scroll to position [2674, 0]
